Goal: Task Accomplishment & Management: Complete application form

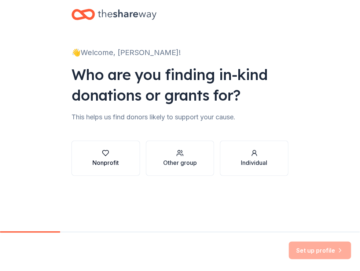
click at [112, 160] on div "Nonprofit" at bounding box center [105, 162] width 26 height 9
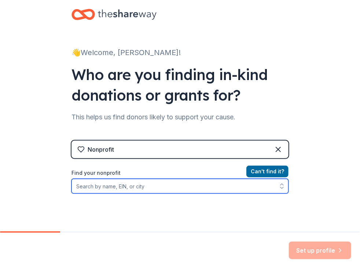
click at [131, 190] on input "Find your nonprofit" at bounding box center [180, 186] width 217 height 15
type input "black boards"
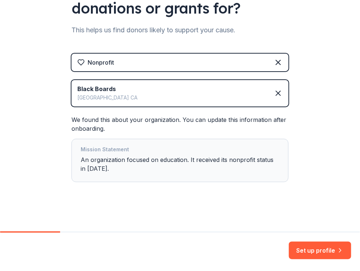
scroll to position [87, 0]
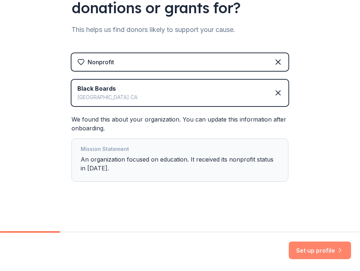
click at [304, 248] on button "Set up profile" at bounding box center [320, 250] width 62 height 18
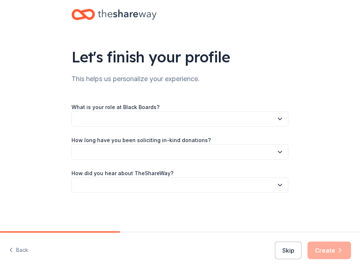
click at [258, 85] on div "Let's finish your profile This helps us personalize your experience. What is yo…" at bounding box center [180, 114] width 235 height 228
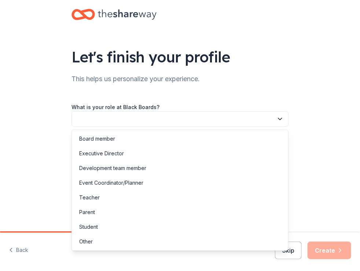
click at [243, 114] on button "button" at bounding box center [180, 118] width 217 height 15
click at [142, 181] on div "Event Coordinator/Planner" at bounding box center [111, 182] width 64 height 9
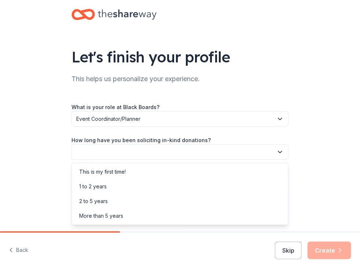
click at [159, 149] on button "button" at bounding box center [180, 151] width 217 height 15
click at [145, 170] on div "This is my first time!" at bounding box center [179, 171] width 213 height 15
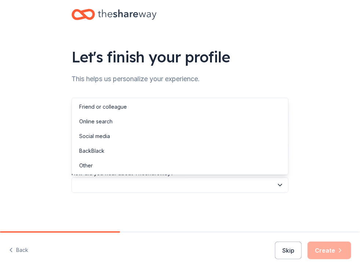
click at [138, 184] on button "button" at bounding box center [180, 184] width 217 height 15
click at [138, 121] on div "Online search" at bounding box center [179, 121] width 213 height 15
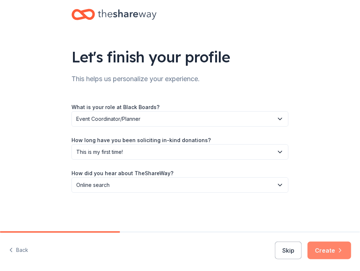
click at [329, 246] on button "Create" at bounding box center [330, 250] width 44 height 18
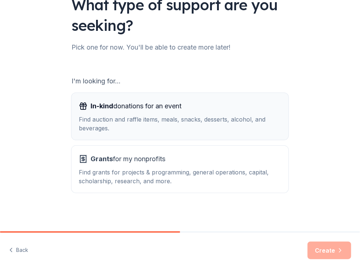
scroll to position [53, 0]
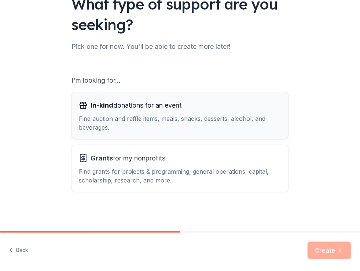
click at [215, 114] on div "Find auction and raffle items, meals, snacks, desserts, alcohol, and beverages." at bounding box center [180, 123] width 202 height 18
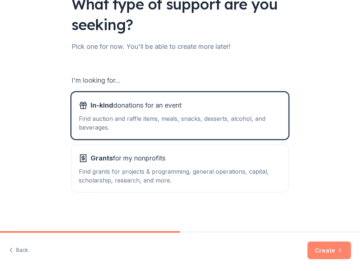
click at [328, 247] on button "Create" at bounding box center [330, 250] width 44 height 18
